Goal: Communication & Community: Answer question/provide support

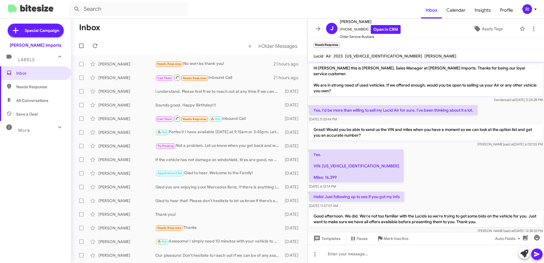
scroll to position [15, 0]
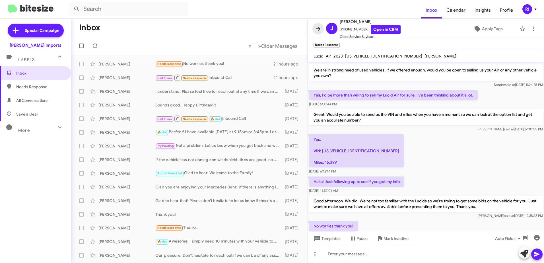
click at [320, 28] on icon at bounding box center [317, 28] width 7 height 7
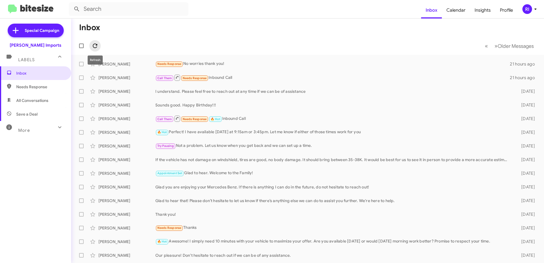
click at [94, 47] on icon at bounding box center [95, 45] width 7 height 7
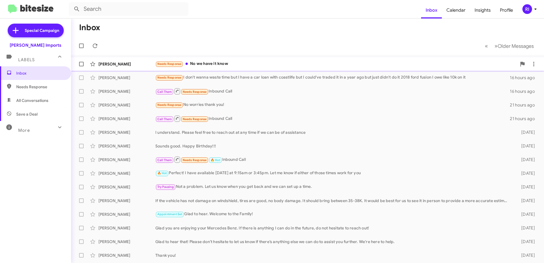
click at [208, 65] on div "Needs Response No we have it know" at bounding box center [335, 64] width 361 height 7
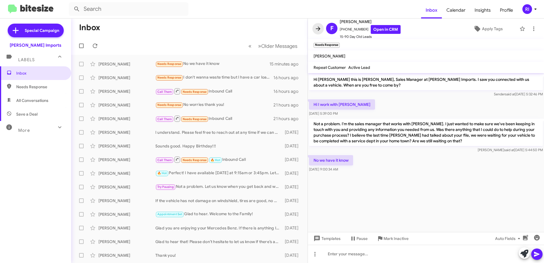
click at [317, 26] on icon at bounding box center [317, 28] width 7 height 7
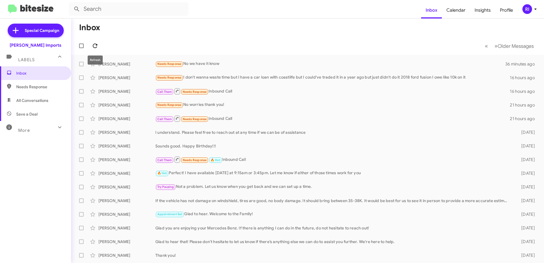
click at [96, 45] on icon at bounding box center [95, 45] width 7 height 7
